Goal: Information Seeking & Learning: Understand process/instructions

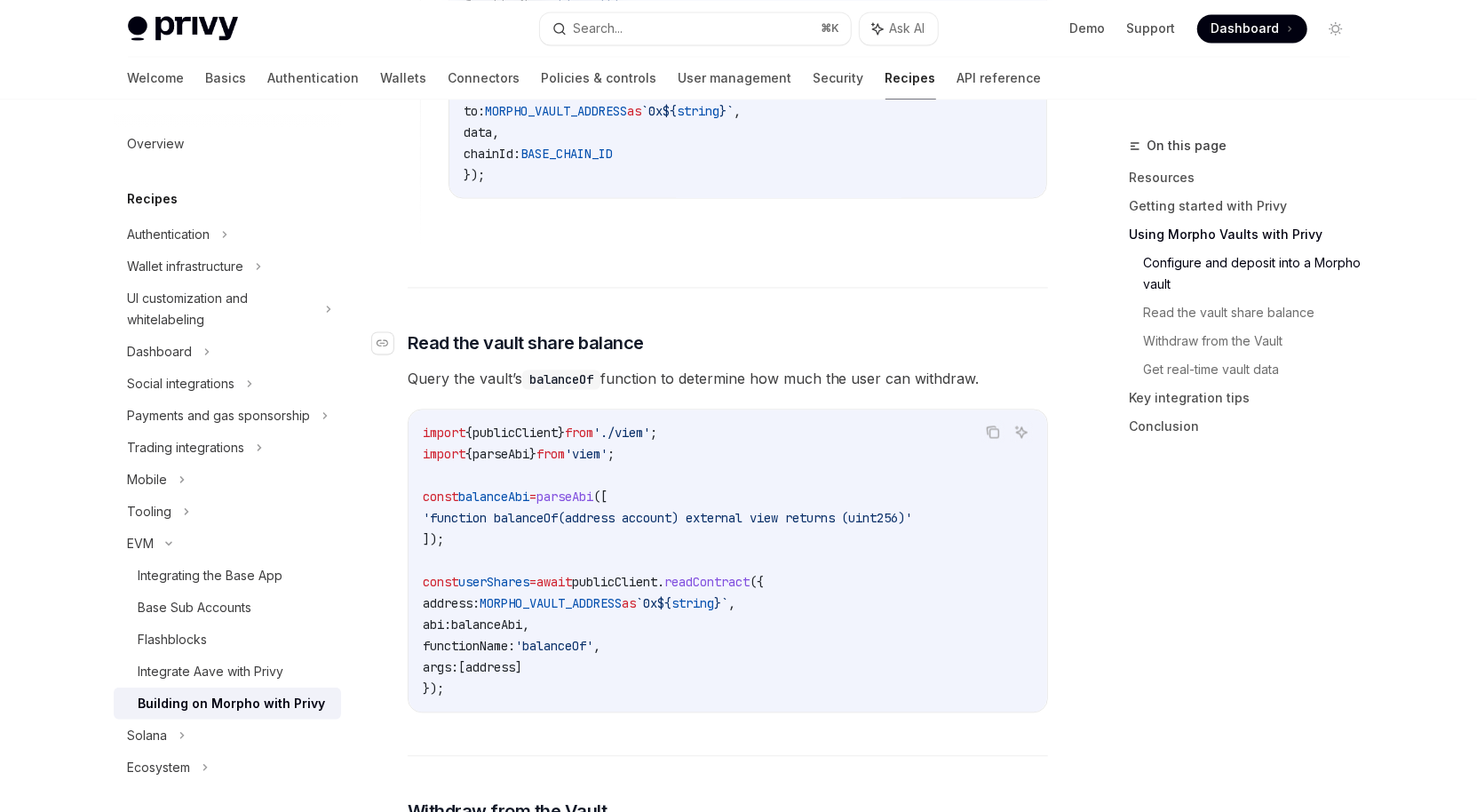
scroll to position [2380, 0]
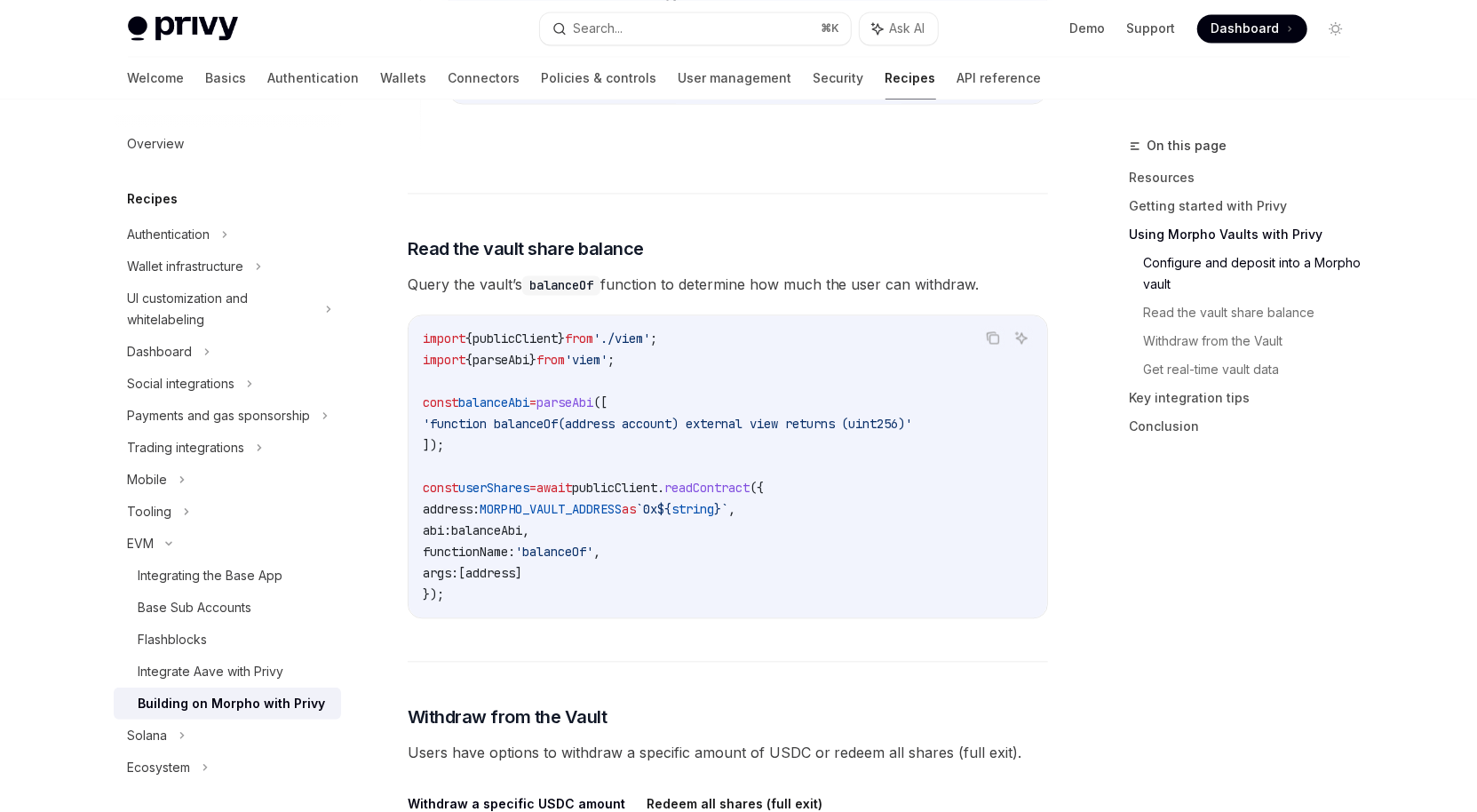
click at [474, 415] on span "'function balanceOf(address account) external view returns (uint256)'" at bounding box center [667, 423] width 491 height 16
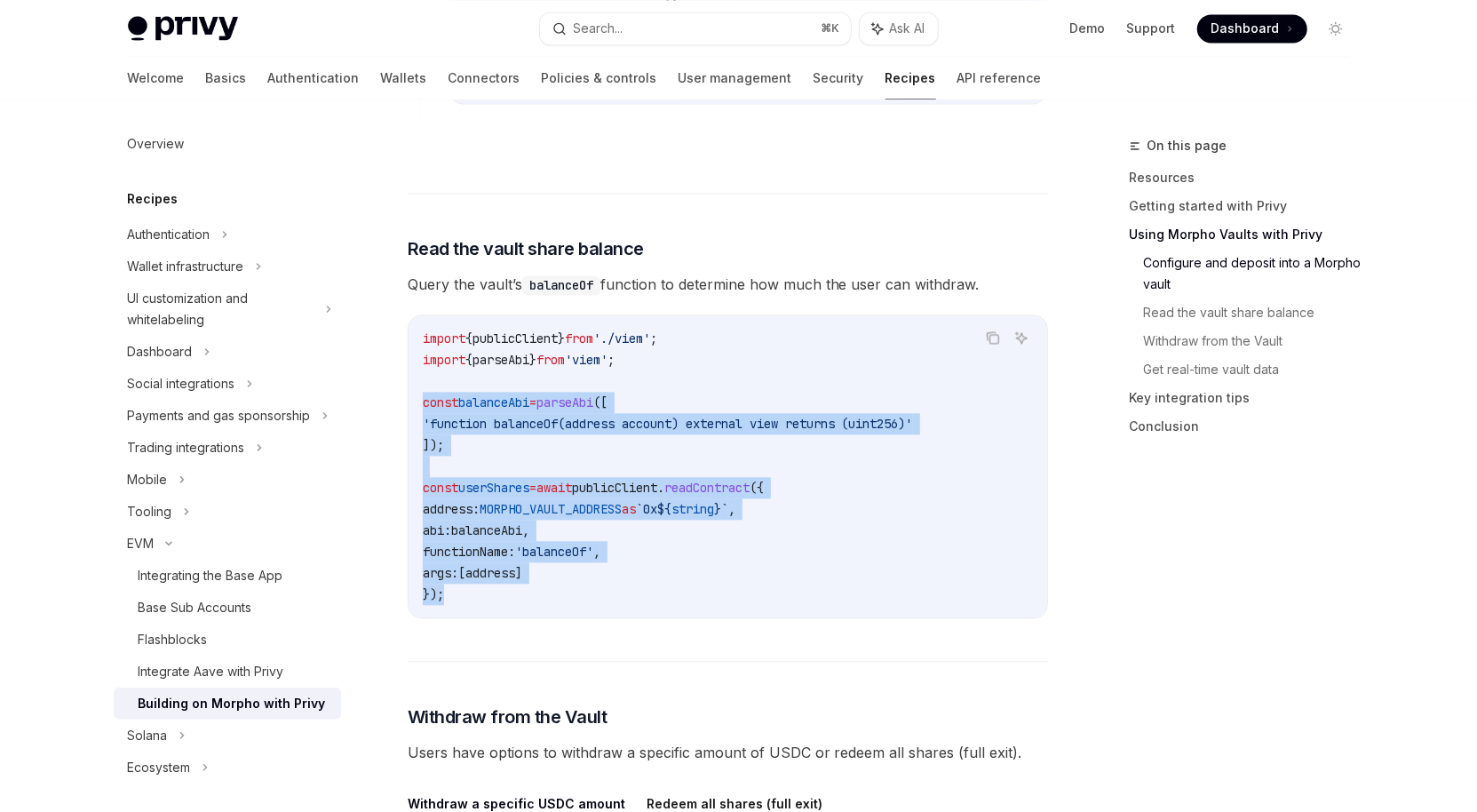
drag, startPoint x: 424, startPoint y: 385, endPoint x: 568, endPoint y: 576, distance: 239.2
click at [568, 576] on code "import { publicClient } from './viem' ; import { parseAbi } from 'viem' ; const…" at bounding box center [727, 466] width 610 height 277
copy code "const balanceAbi = parseAbi ([ 'function balanceOf(address account) external vi…"
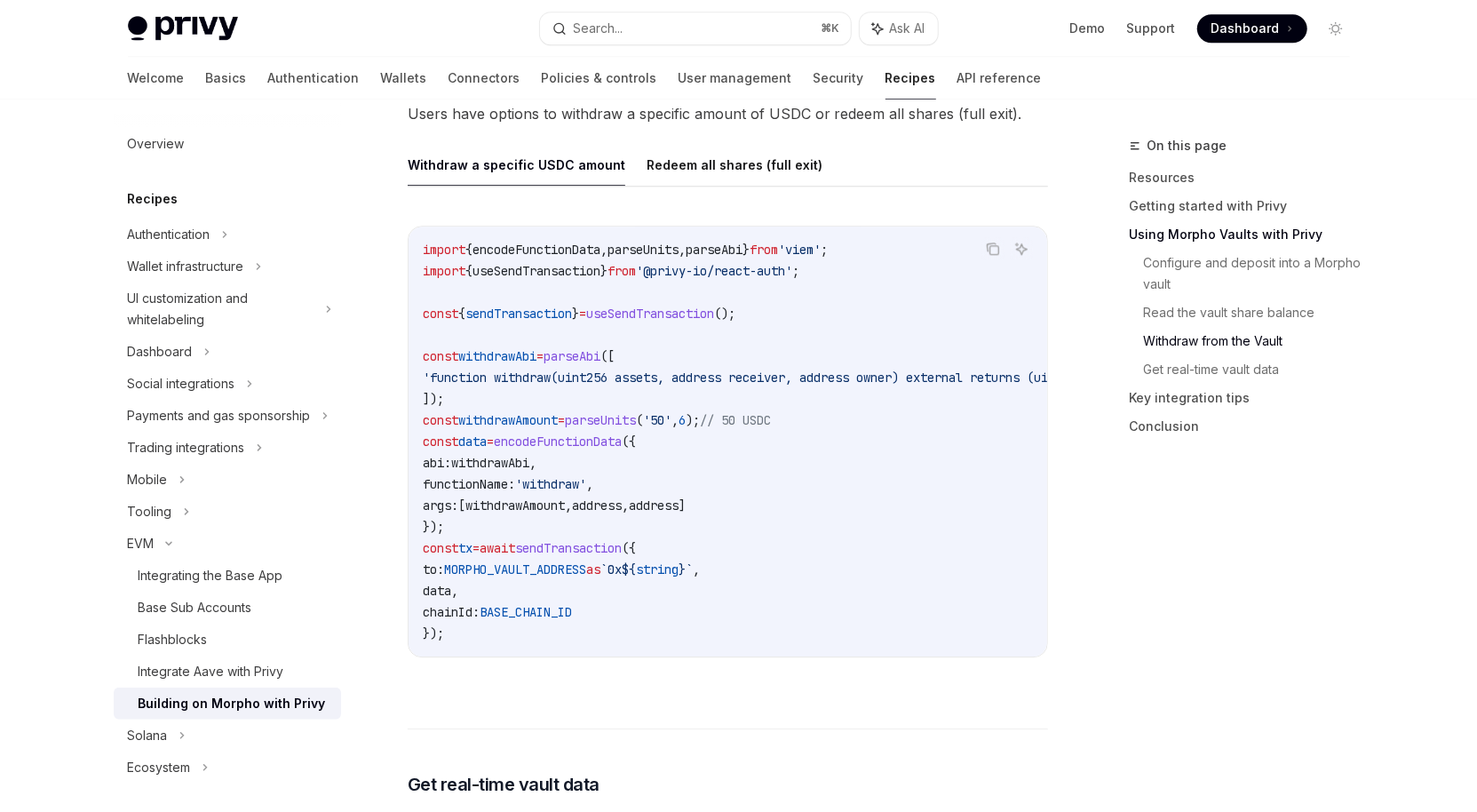
scroll to position [3007, 0]
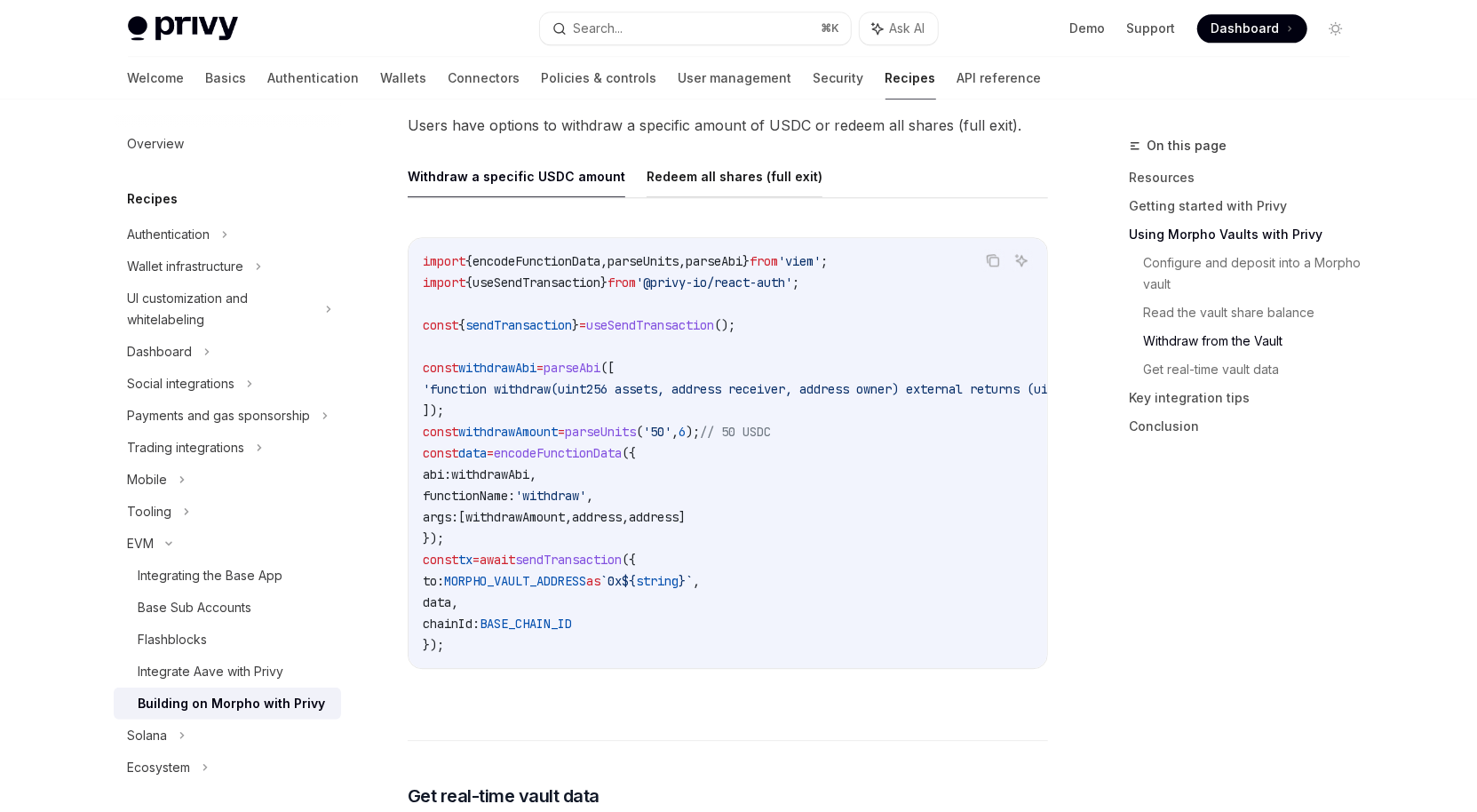
click at [777, 160] on button "Redeem all shares (full exit)" at bounding box center [734, 176] width 176 height 42
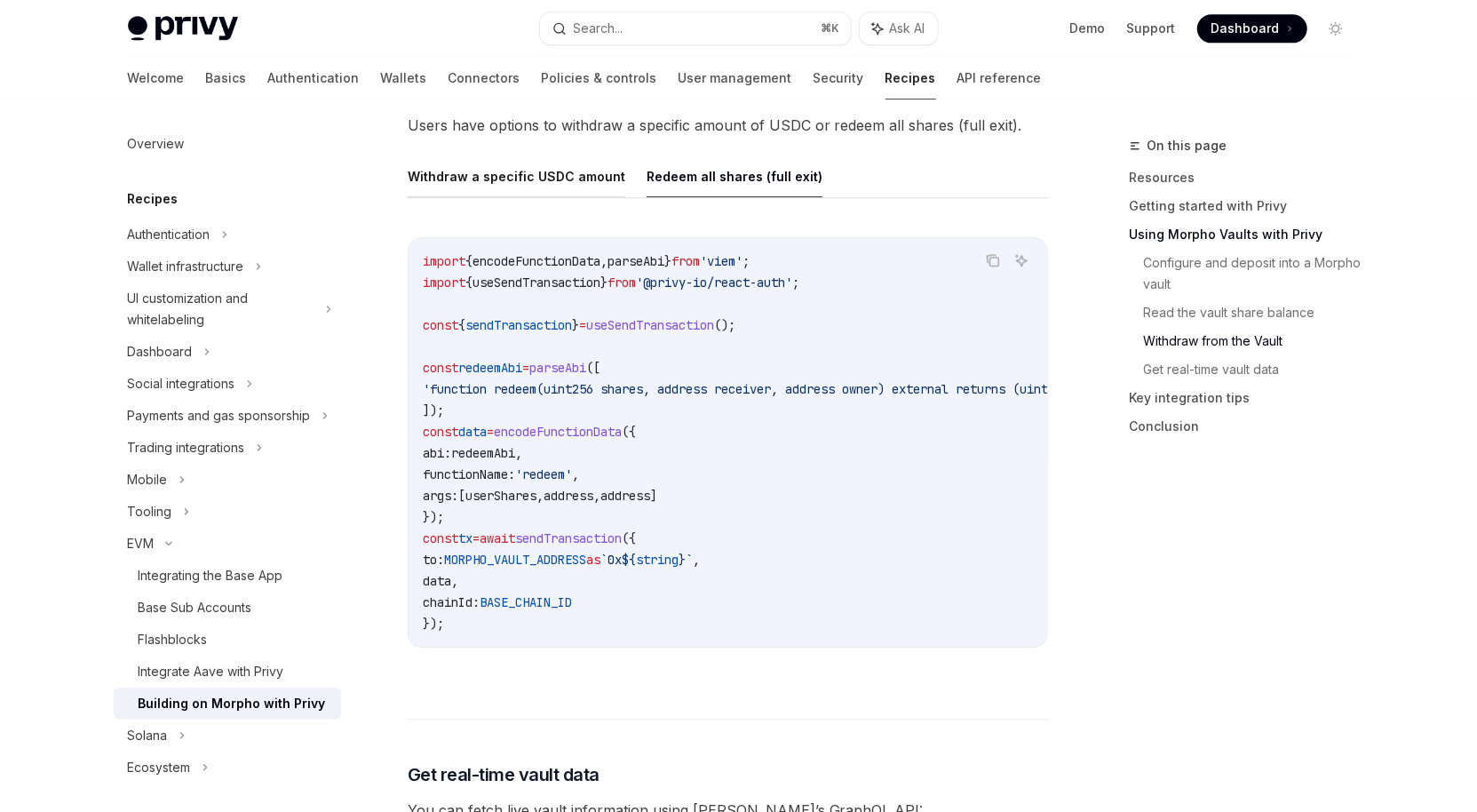
click at [459, 163] on button "Withdraw a specific USDC amount" at bounding box center [516, 176] width 218 height 42
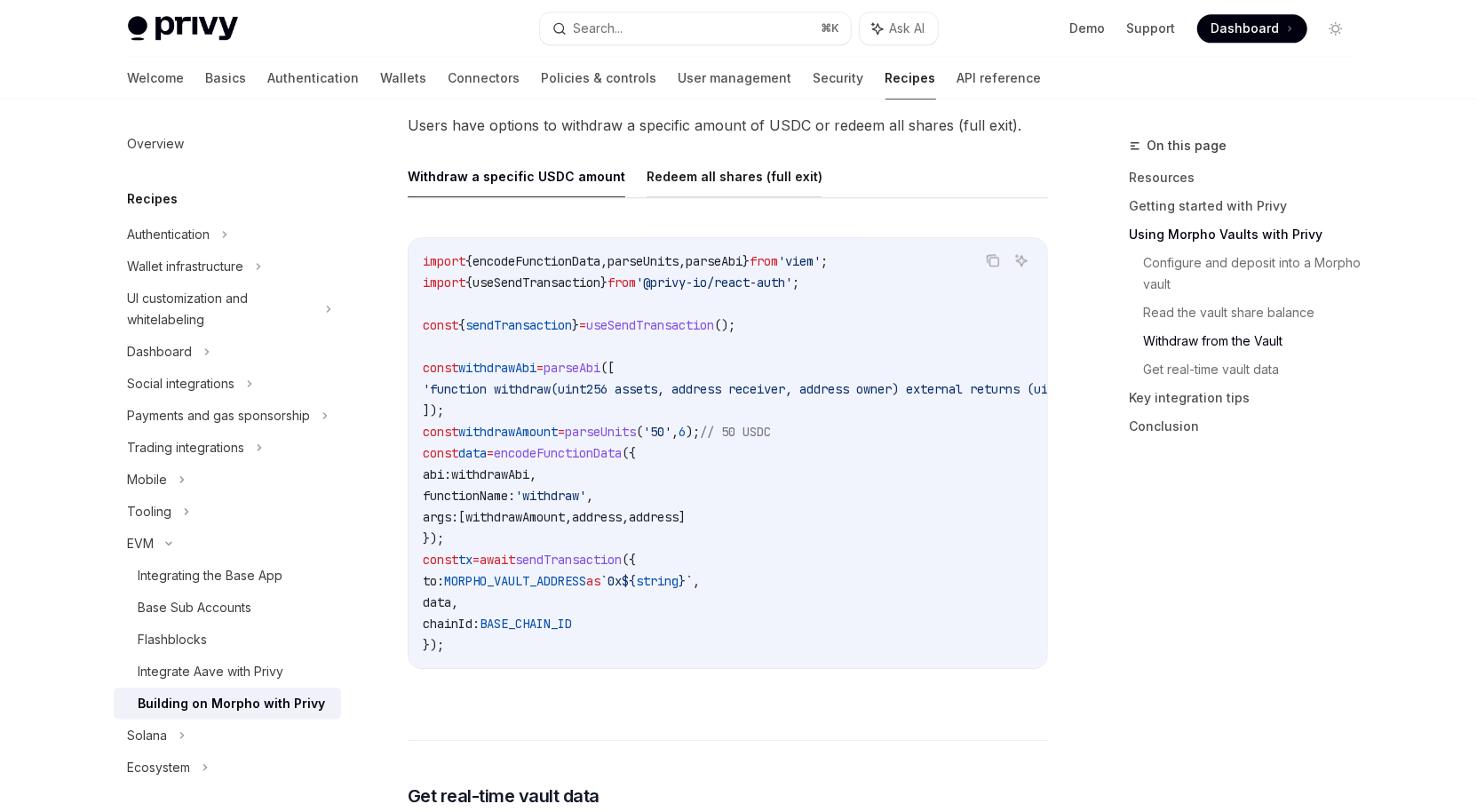
click at [701, 167] on button "Redeem all shares (full exit)" at bounding box center [734, 176] width 176 height 42
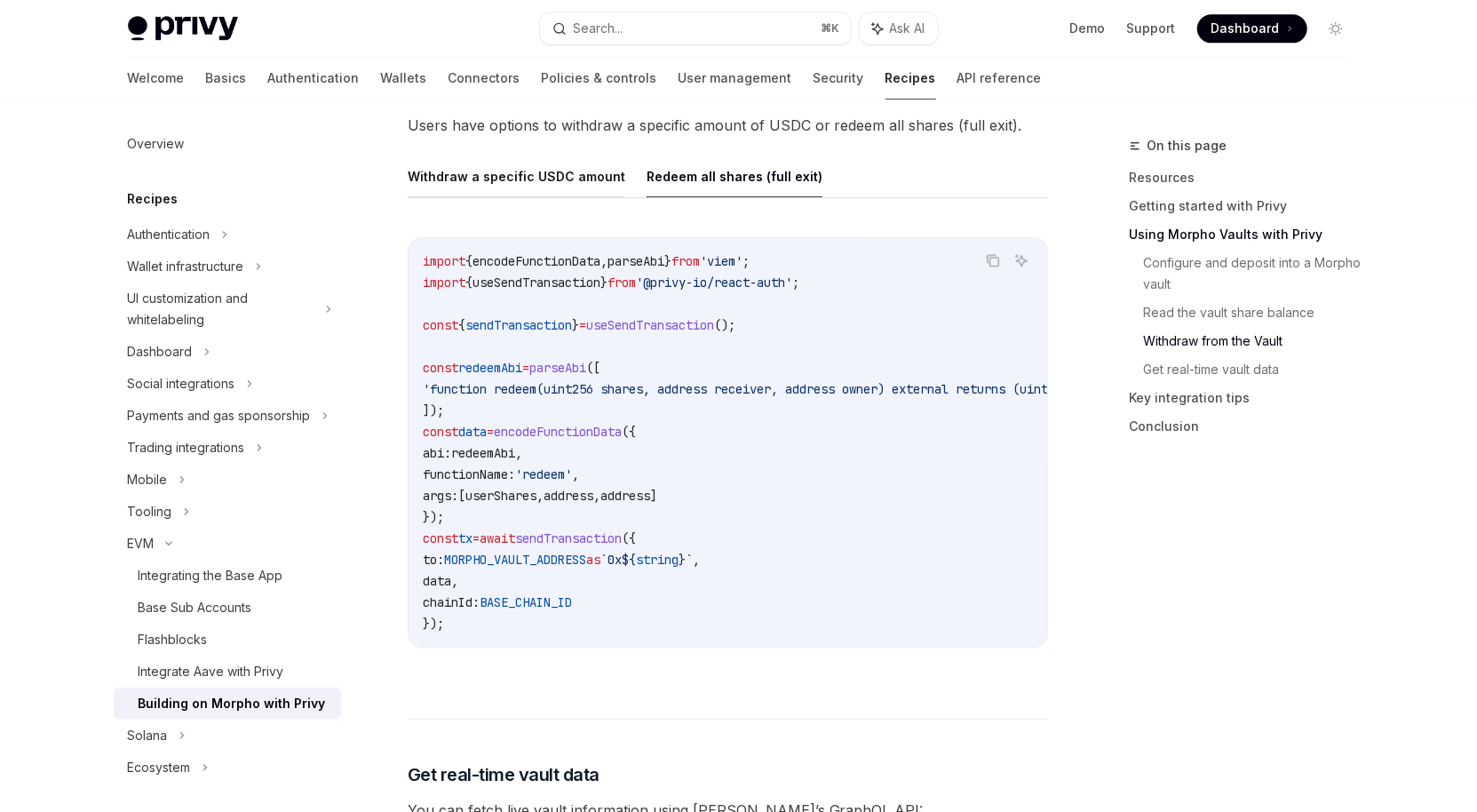
click at [518, 157] on button "Withdraw a specific USDC amount" at bounding box center [516, 176] width 218 height 42
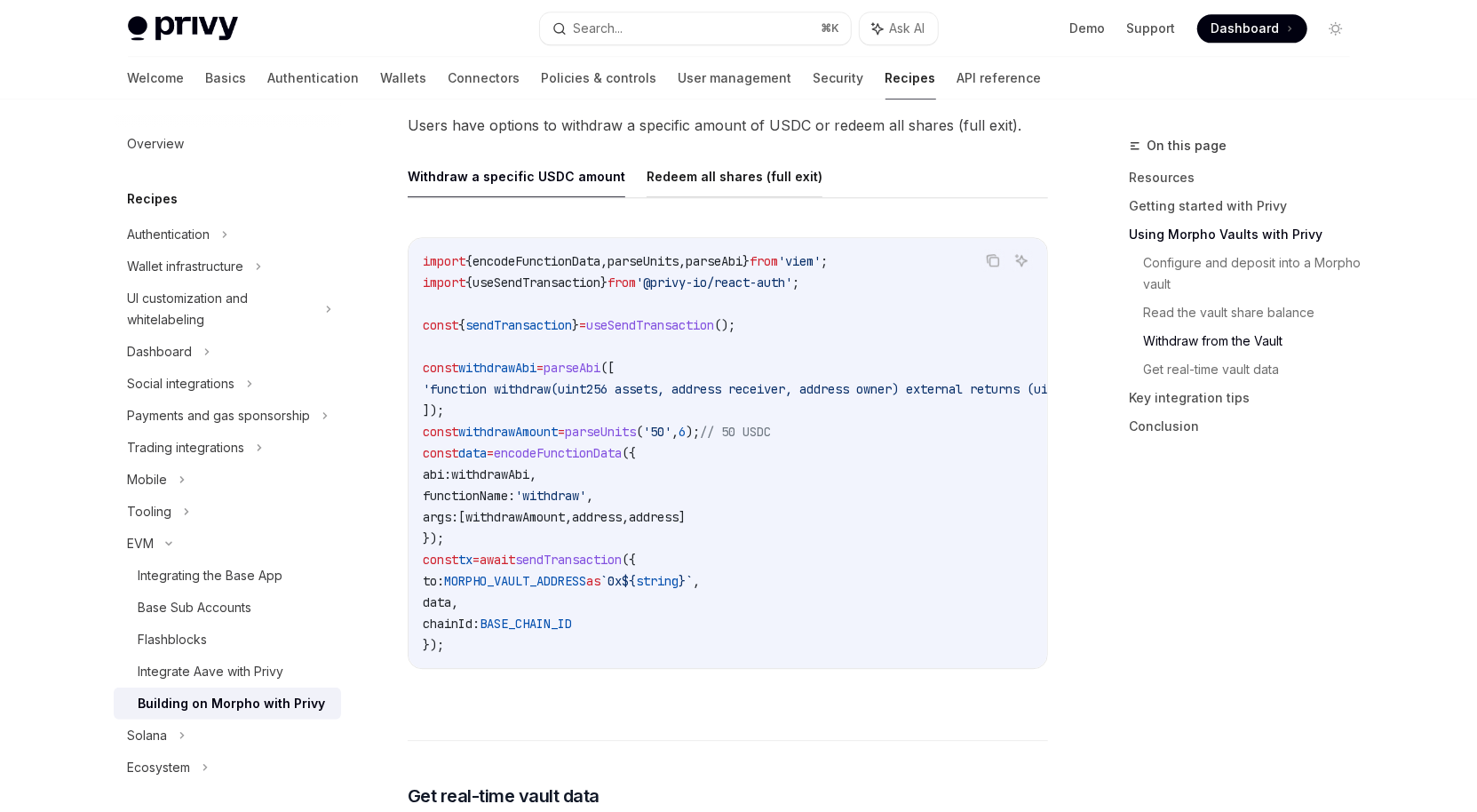
click at [676, 168] on button "Redeem all shares (full exit)" at bounding box center [734, 176] width 176 height 42
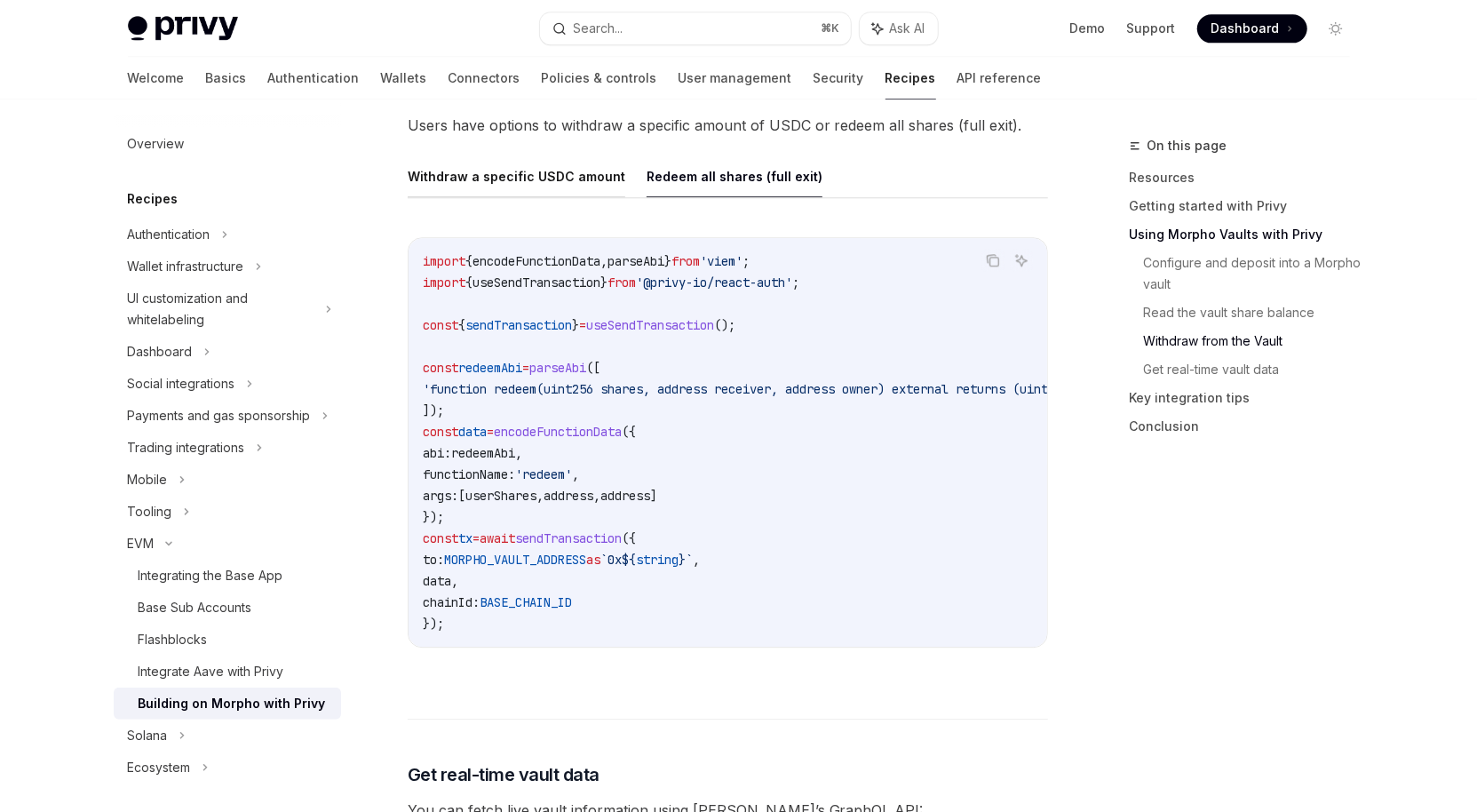
click at [526, 162] on button "Withdraw a specific USDC amount" at bounding box center [516, 176] width 218 height 42
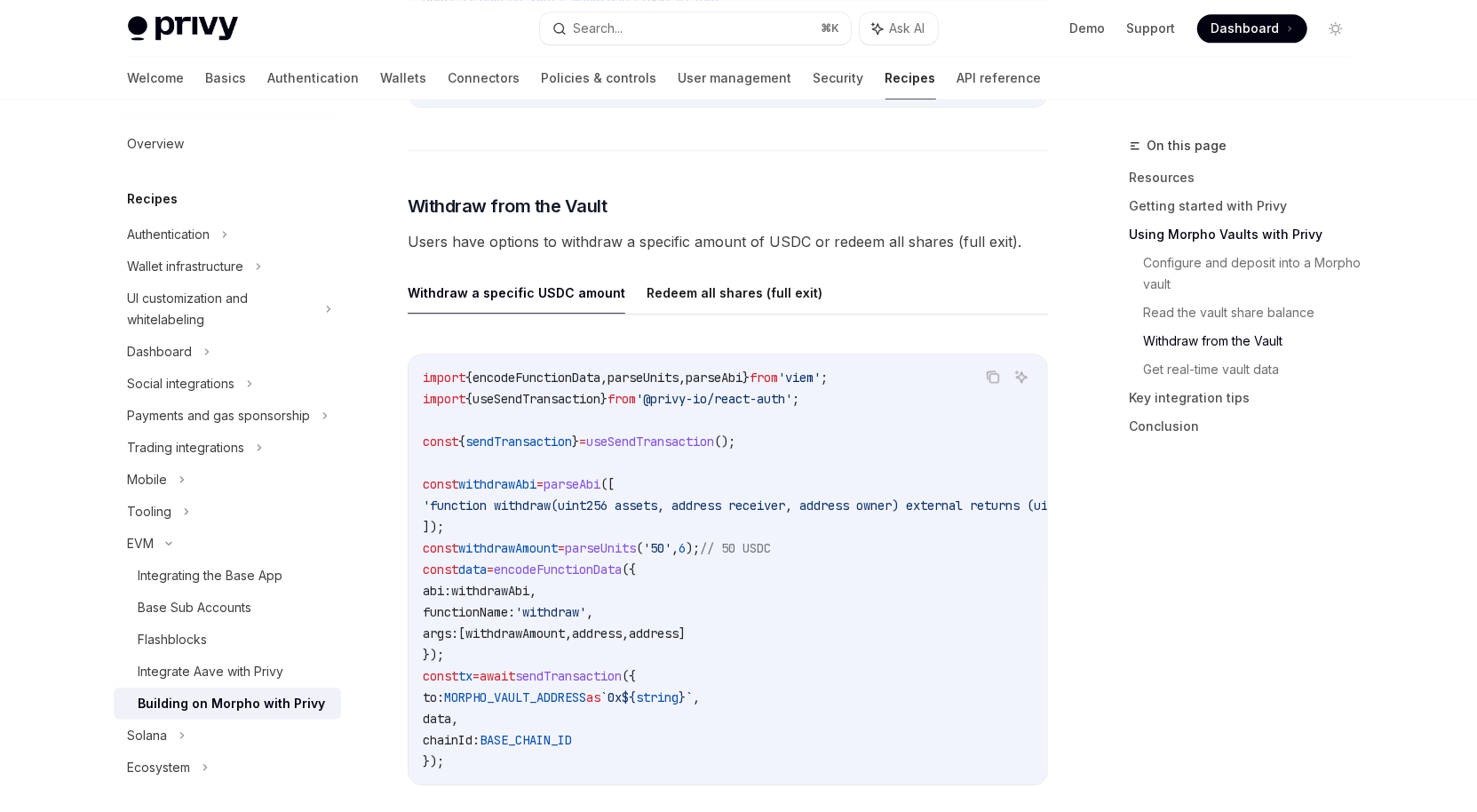
scroll to position [2877, 0]
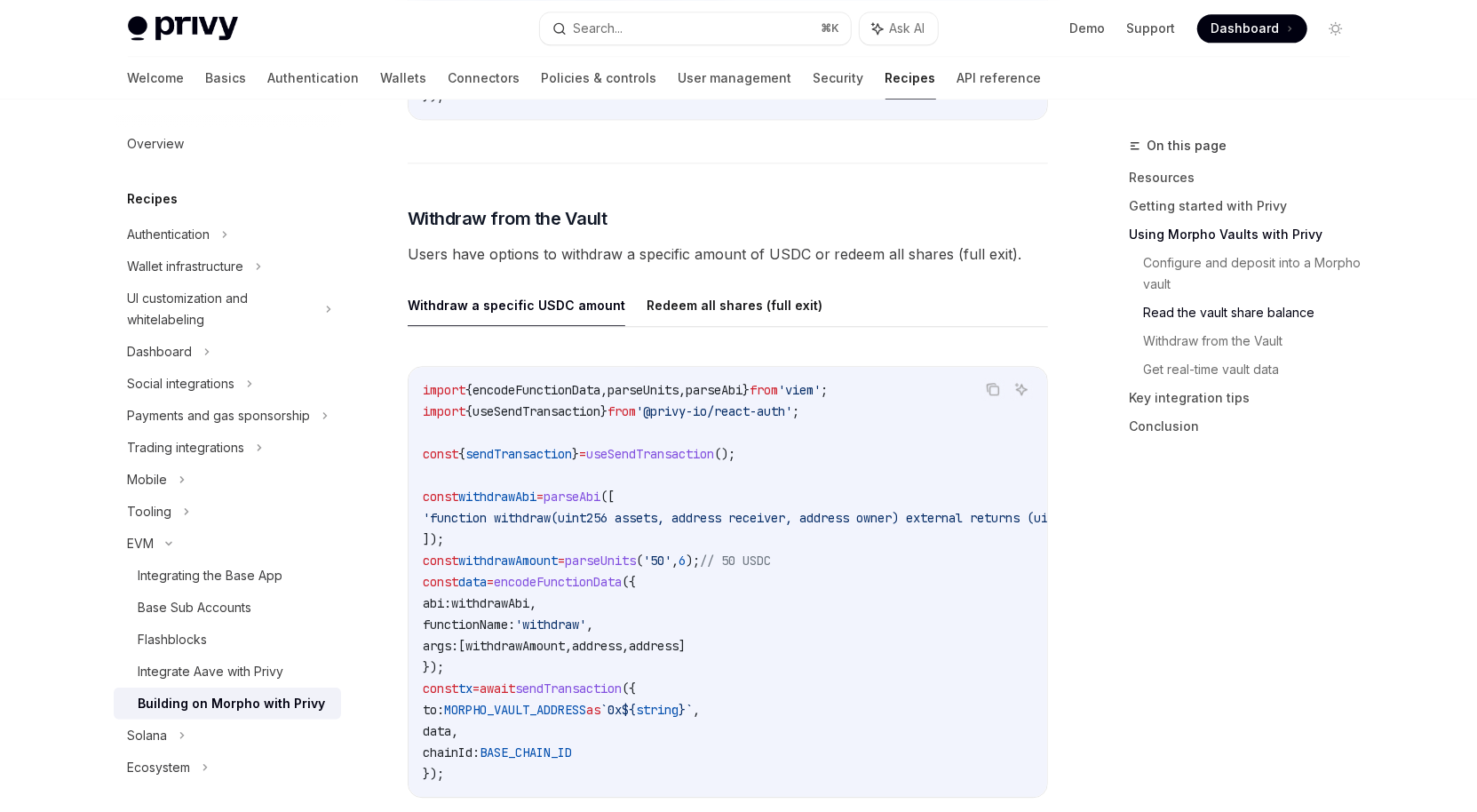
drag, startPoint x: 425, startPoint y: 479, endPoint x: 459, endPoint y: 500, distance: 40.0
click at [459, 500] on code "import { encodeFunctionData , parseUnits , parseAbi } from 'viem' ; import { us…" at bounding box center [806, 582] width 768 height 405
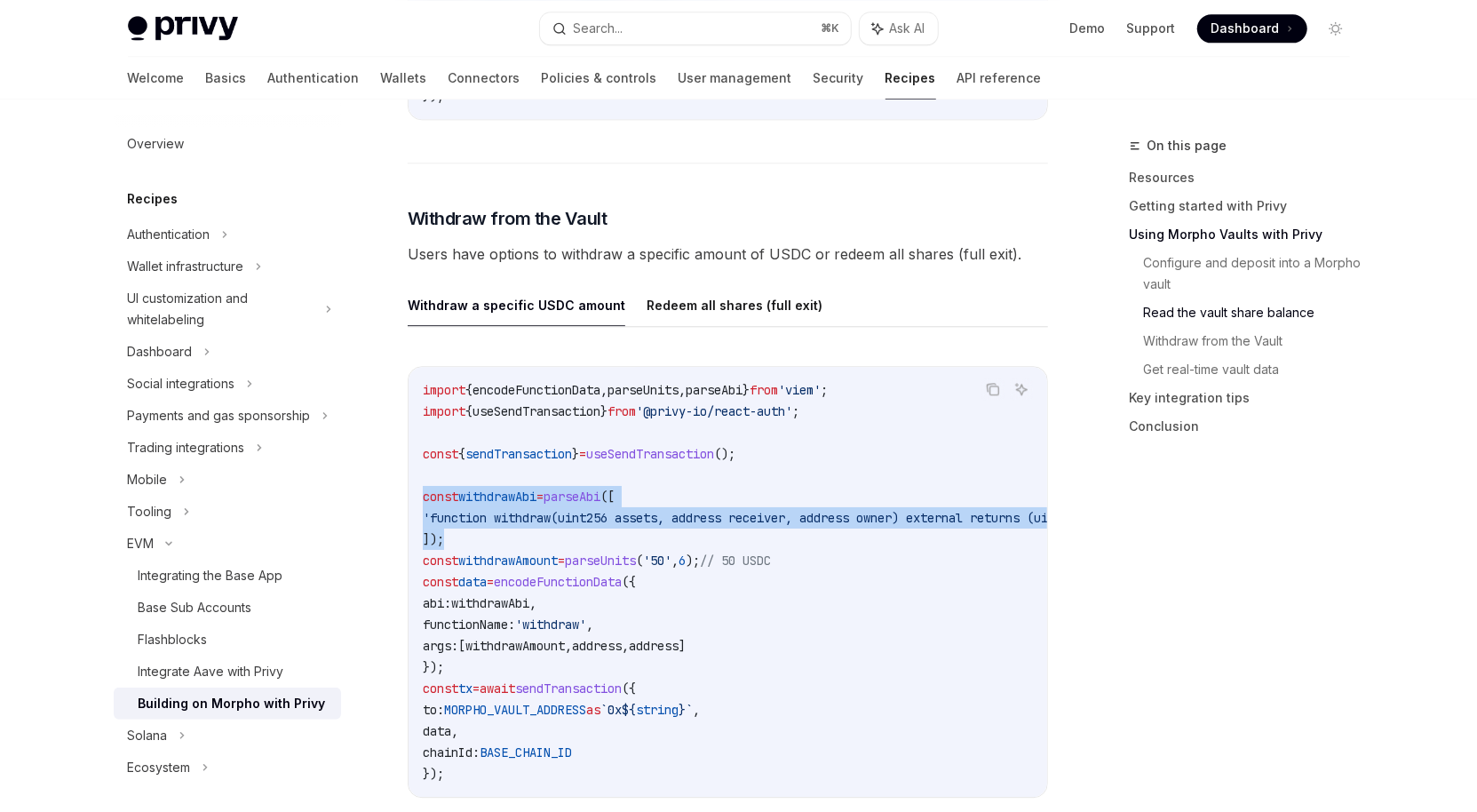
drag, startPoint x: 423, startPoint y: 478, endPoint x: 507, endPoint y: 523, distance: 95.3
click at [507, 523] on code "import { encodeFunctionData , parseUnits , parseAbi } from 'viem' ; import { us…" at bounding box center [806, 582] width 768 height 405
copy code "const withdrawAbi = parseAbi ([ 'function withdraw(uint256 assets, address rece…"
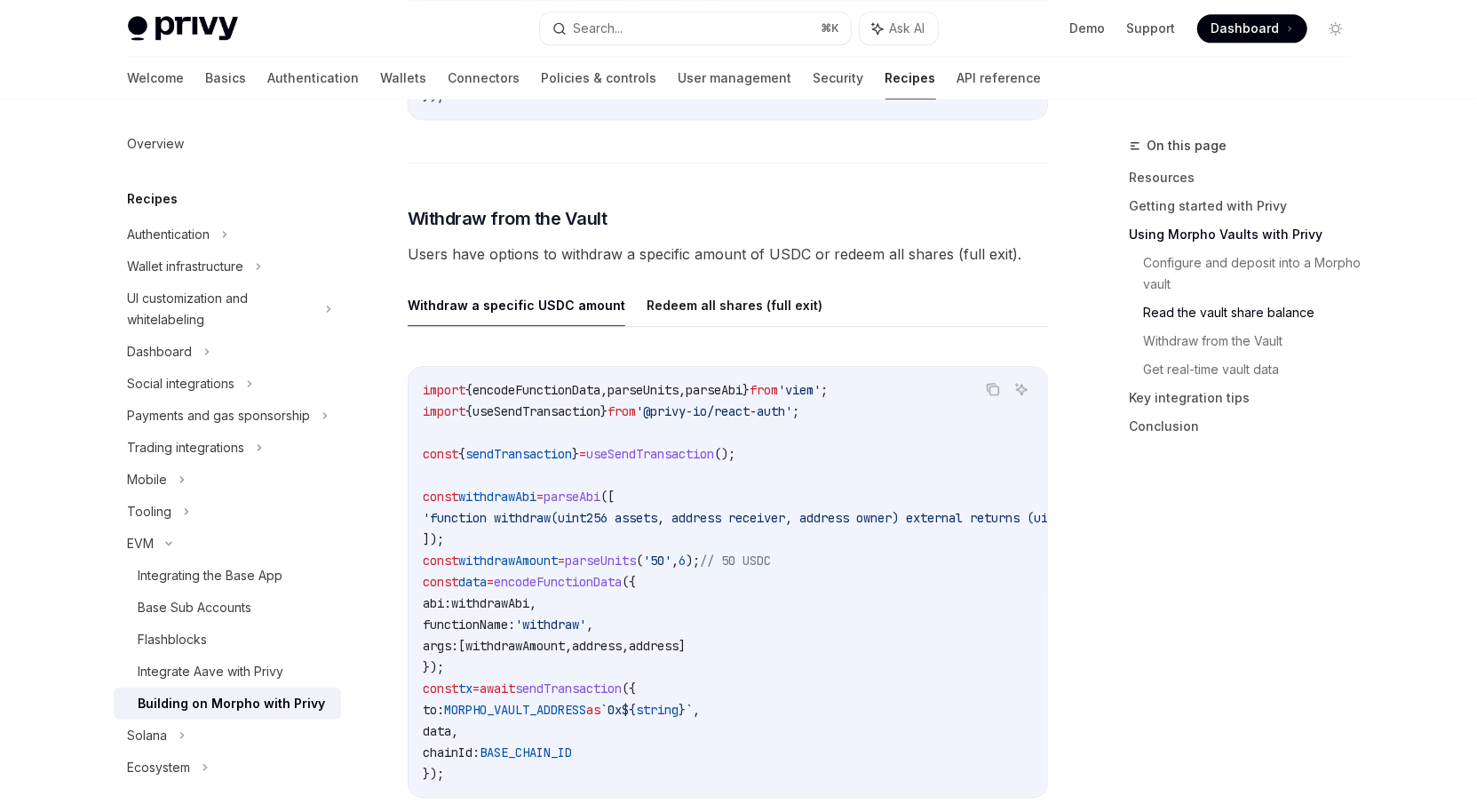
click at [566, 616] on span "'withdraw'" at bounding box center [551, 624] width 71 height 16
copy span "withdraw"
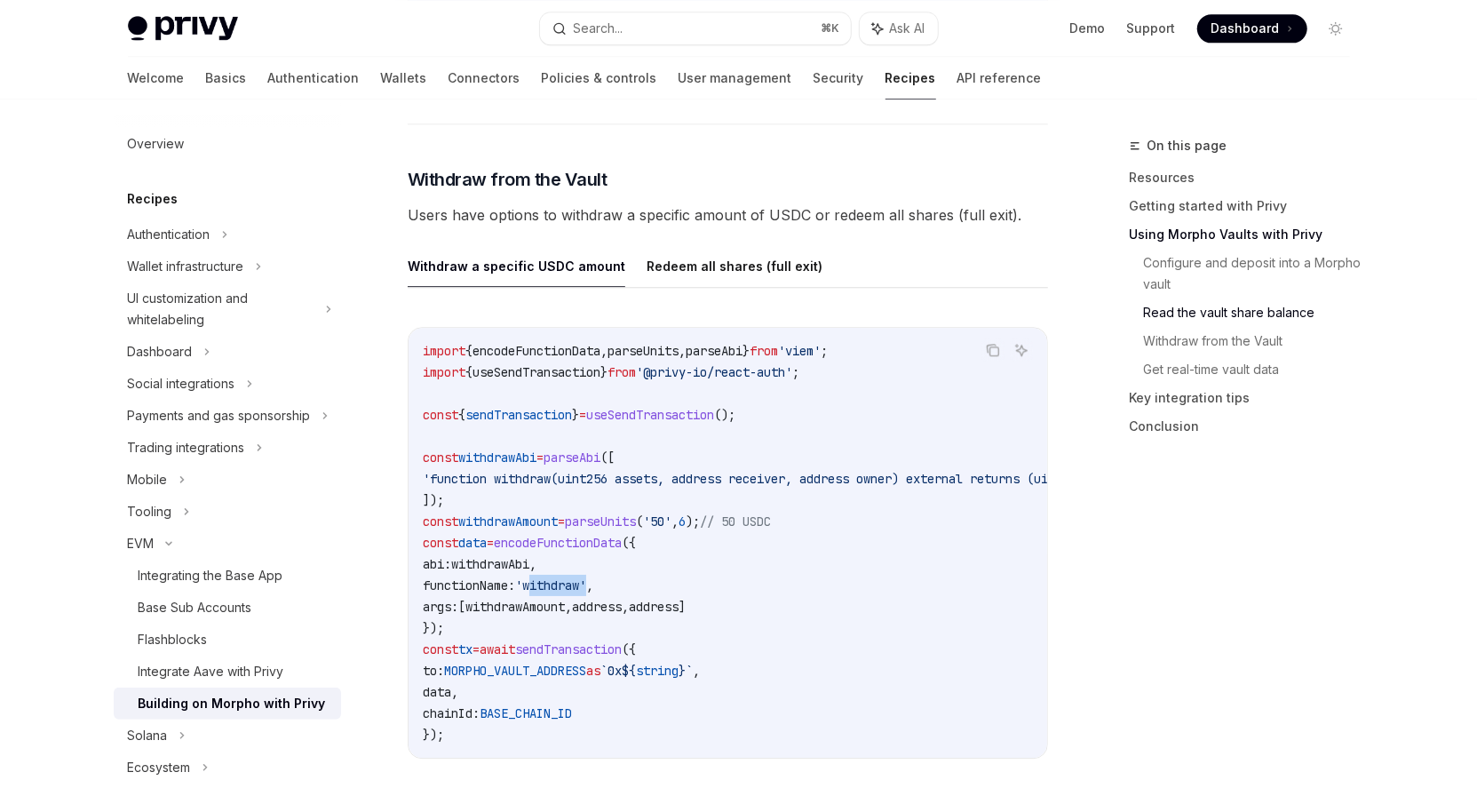
scroll to position [2927, 0]
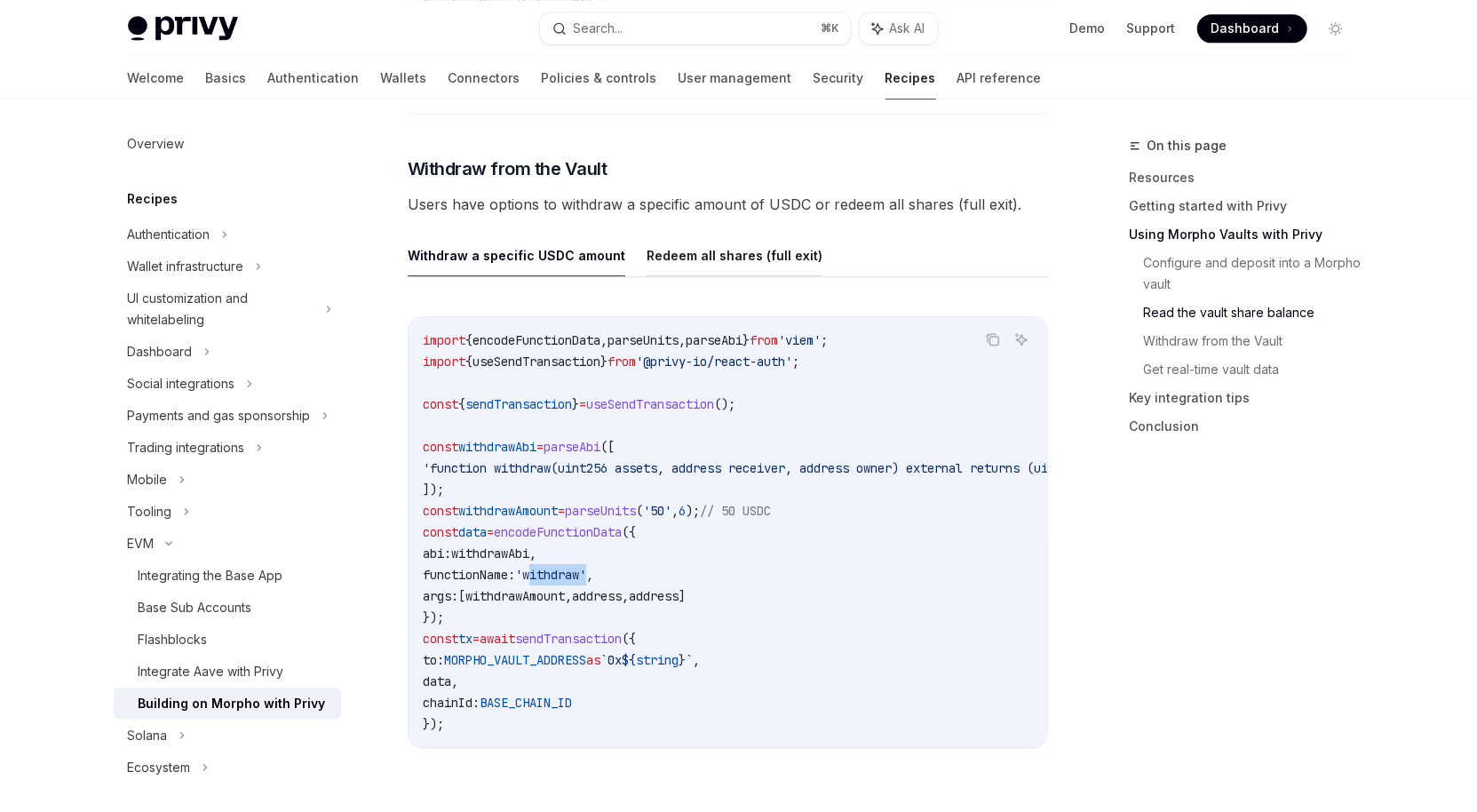
click at [679, 234] on button "Redeem all shares (full exit)" at bounding box center [734, 255] width 176 height 42
type textarea "*"
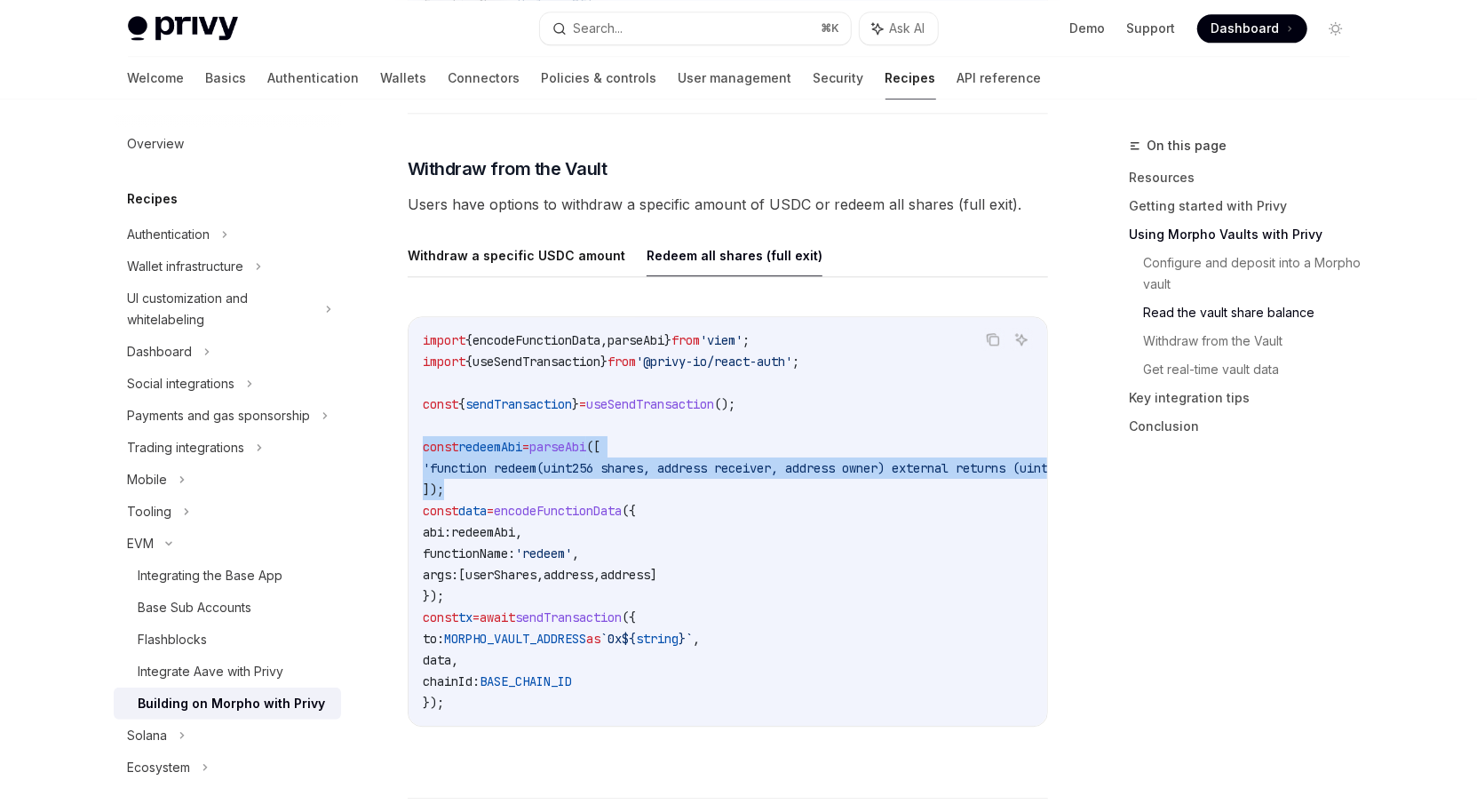
drag, startPoint x: 422, startPoint y: 430, endPoint x: 454, endPoint y: 467, distance: 48.9
click at [454, 467] on code "import { encodeFunctionData , parseAbi } from 'viem' ; import { useSendTransact…" at bounding box center [799, 522] width 753 height 384
copy code "const redeemAbi = parseAbi ([ 'function redeem(uint256 shares, address receiver…"
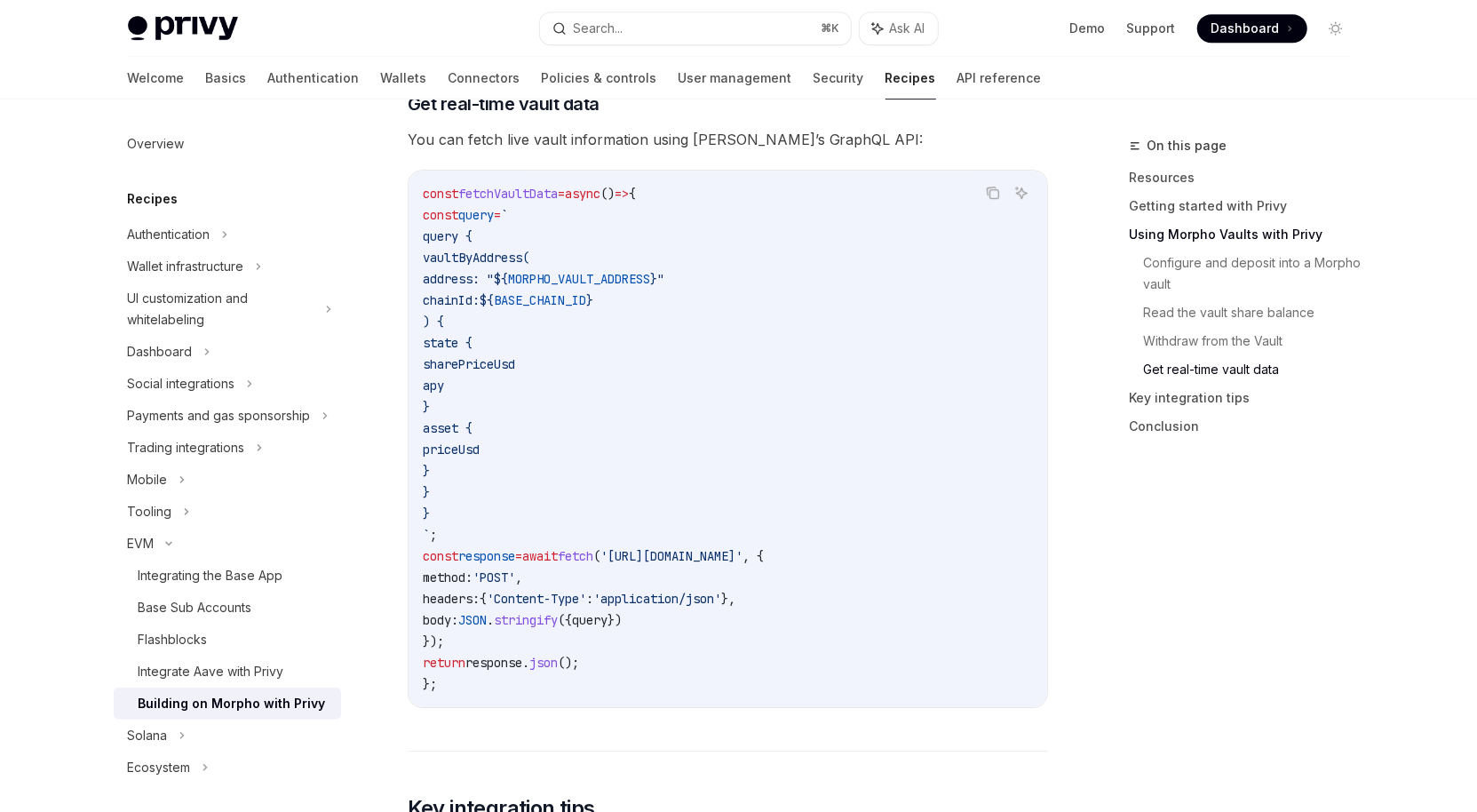
scroll to position [3662, 0]
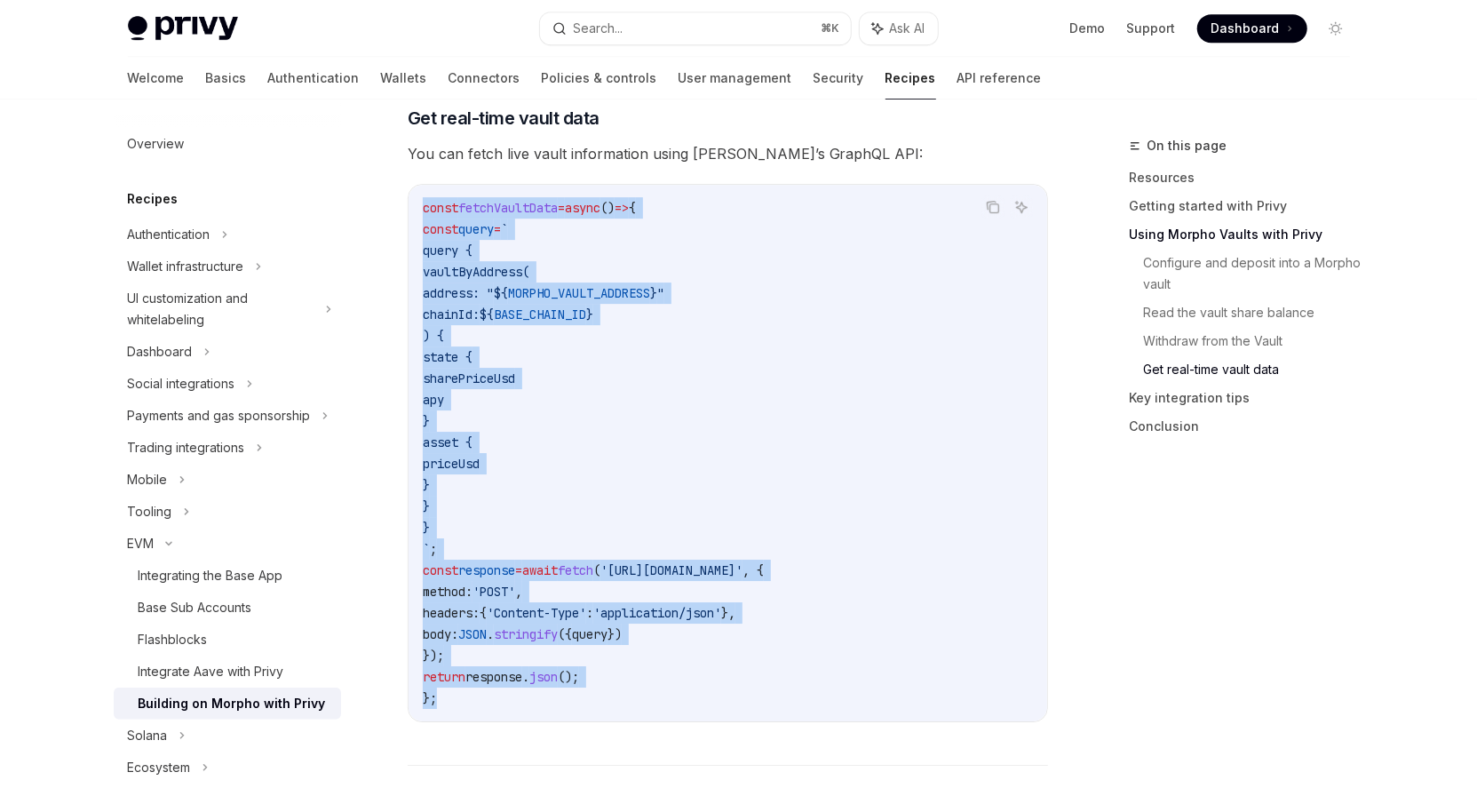
drag, startPoint x: 422, startPoint y: 195, endPoint x: 611, endPoint y: 679, distance: 519.6
click at [611, 679] on code "const fetchVaultData = async () => { const query = ` query { vaultByAddress( ad…" at bounding box center [727, 453] width 610 height 512
copy code "const fetchVaultData = async () => { const query = ` query { vaultByAddress( ad…"
click at [853, 280] on code "const fetchVaultData = async () => { const query = ` query { vaultByAddress( ad…" at bounding box center [727, 453] width 610 height 512
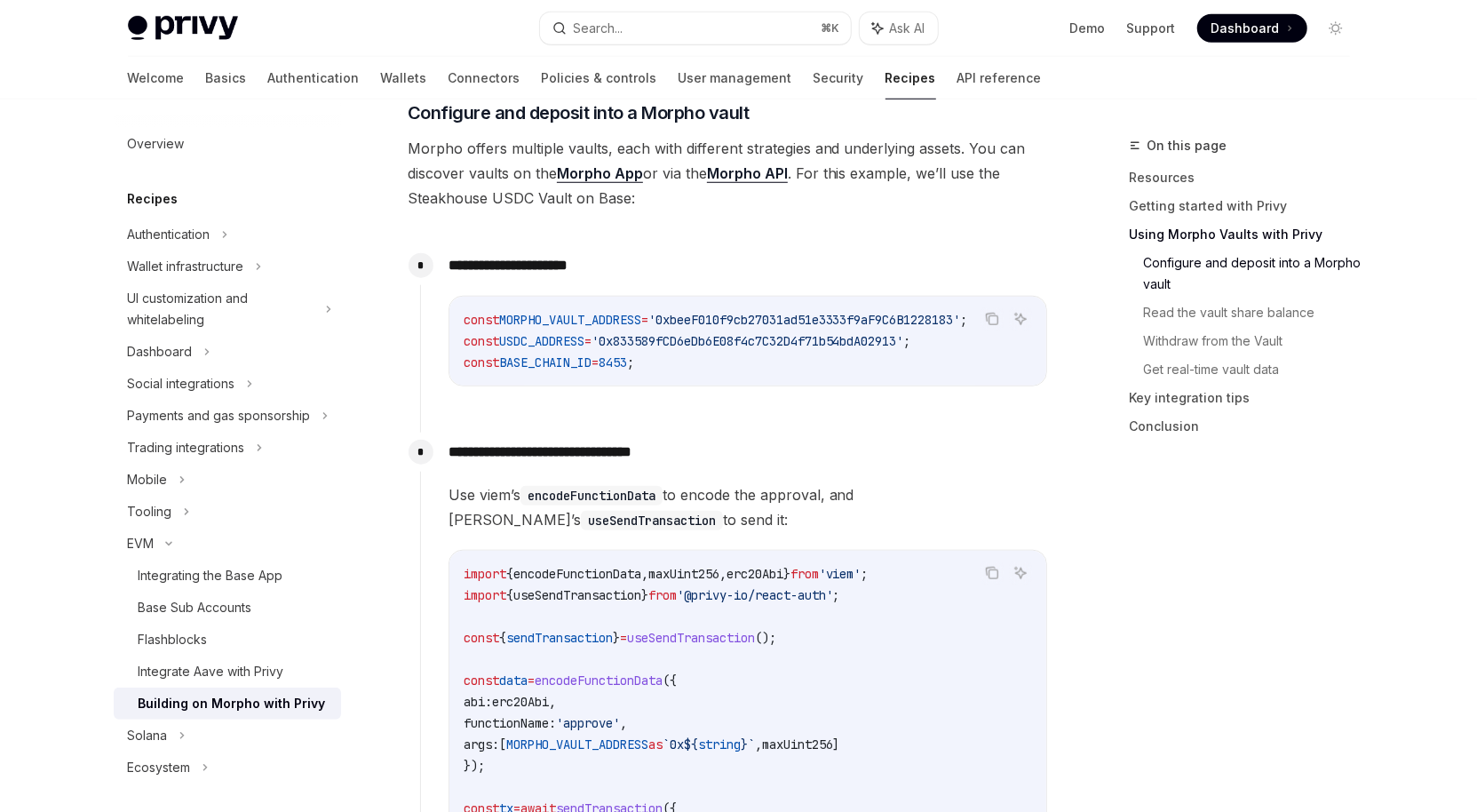
scroll to position [1225, 0]
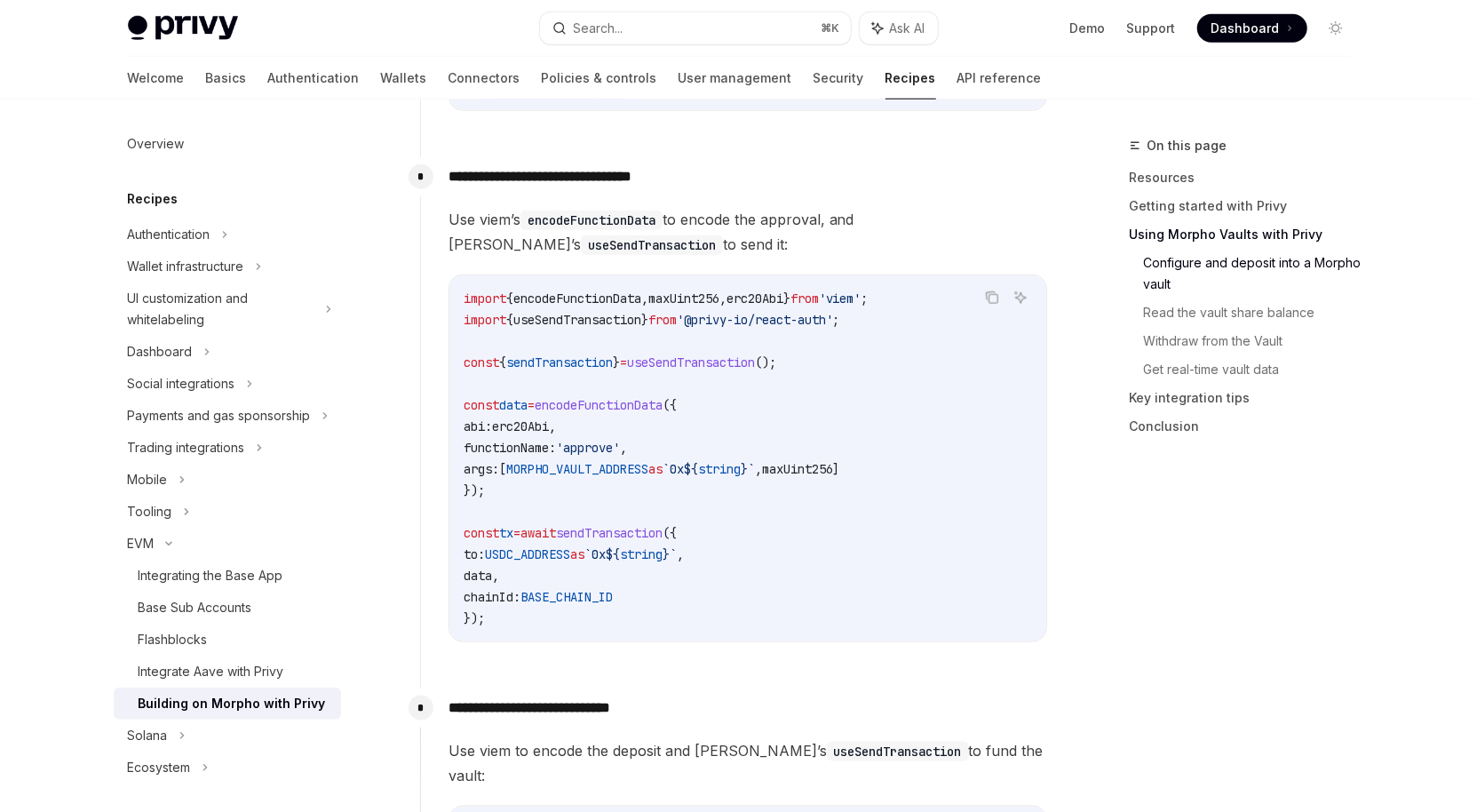
drag, startPoint x: 530, startPoint y: 182, endPoint x: 750, endPoint y: 182, distance: 220.0
click at [750, 182] on p "**********" at bounding box center [748, 177] width 599 height 25
drag, startPoint x: 723, startPoint y: 179, endPoint x: 528, endPoint y: 179, distance: 195.0
click at [528, 179] on p "**********" at bounding box center [748, 177] width 599 height 25
copy p "**********"
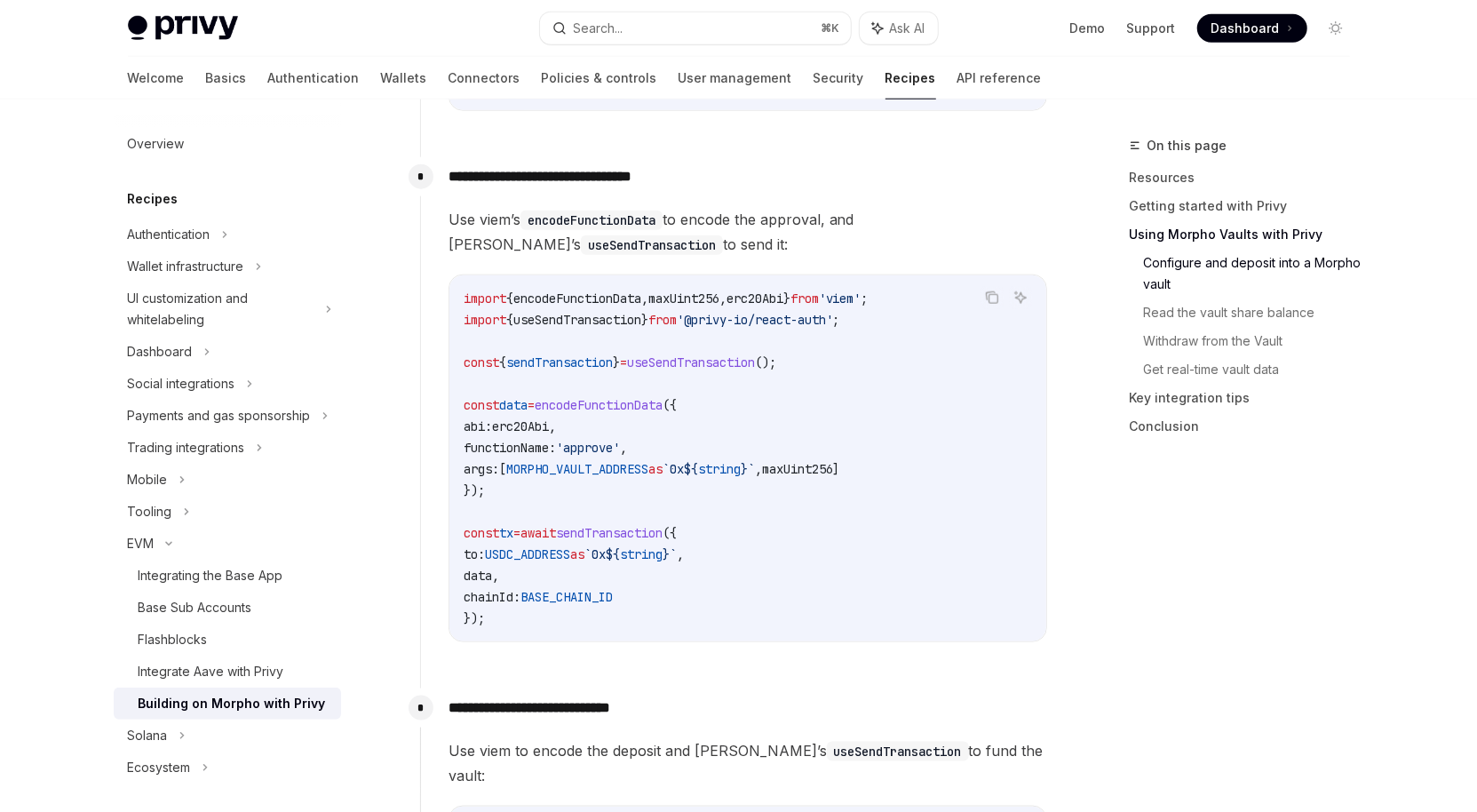
click at [494, 296] on span "import" at bounding box center [485, 298] width 43 height 16
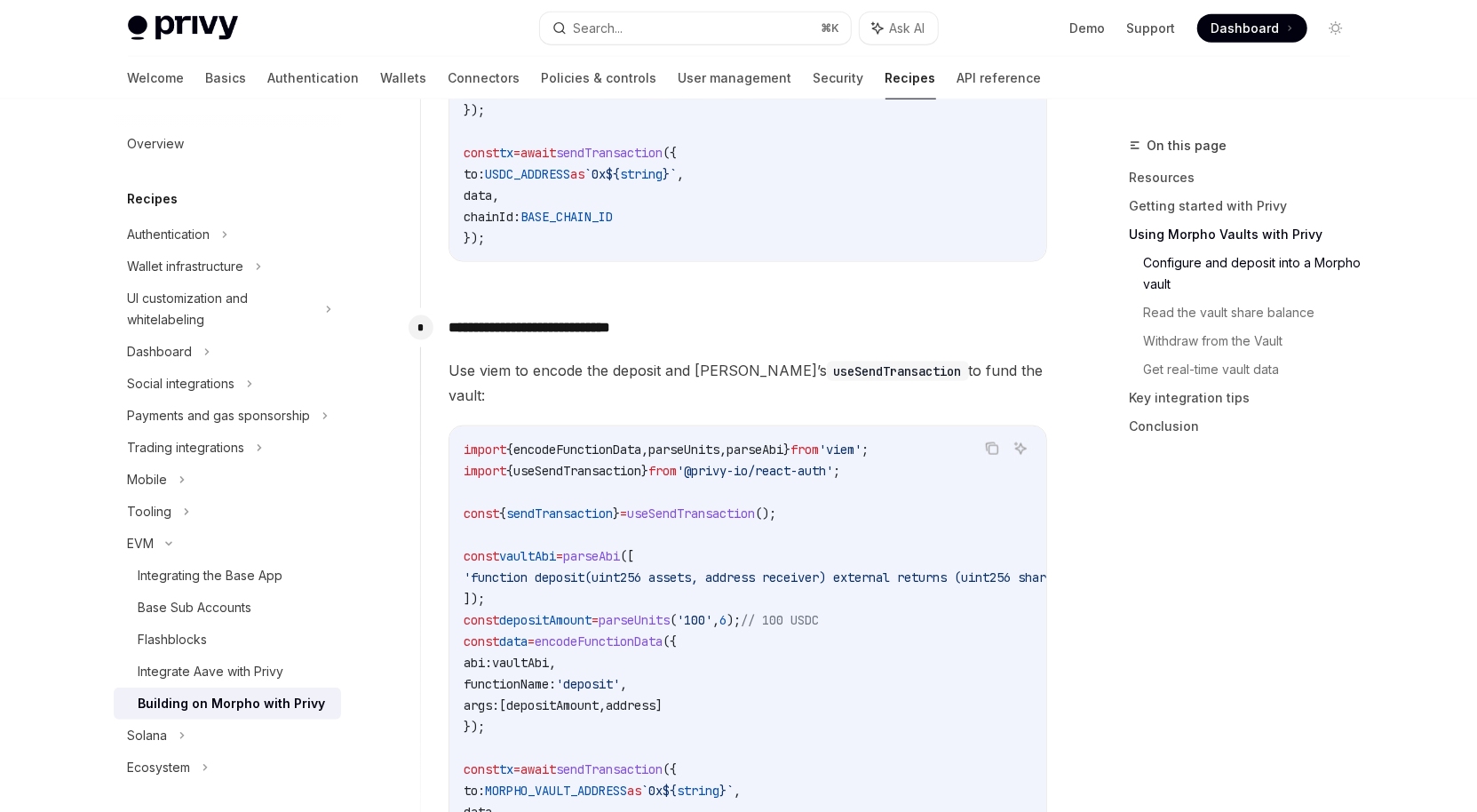
scroll to position [1202, 0]
